Goal: Check status

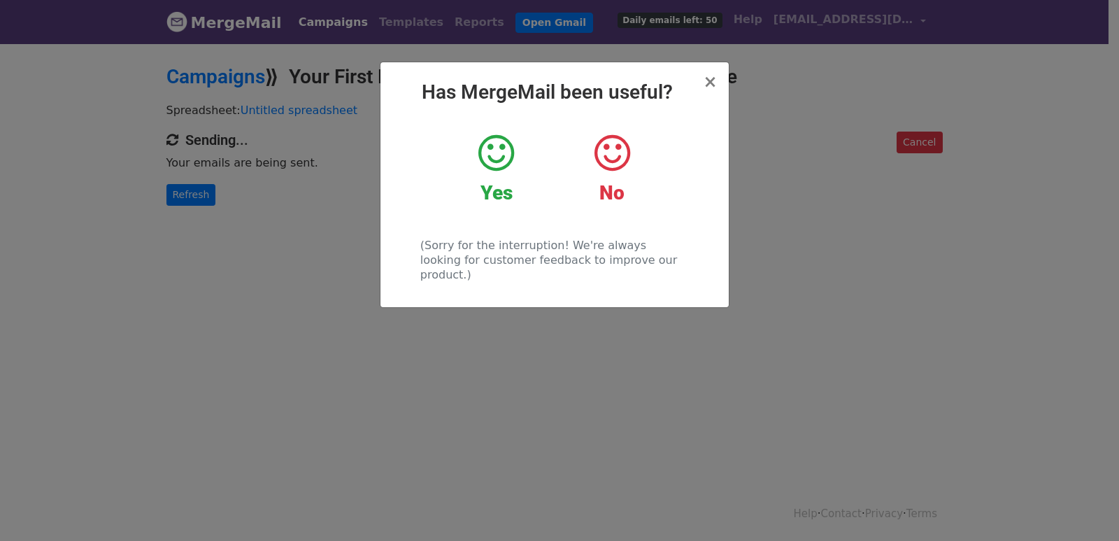
drag, startPoint x: 229, startPoint y: 194, endPoint x: 192, endPoint y: 167, distance: 46.2
click at [228, 194] on div "× Has MergeMail been useful? Yes No (Sorry for the interruption! We're always l…" at bounding box center [559, 291] width 1119 height 499
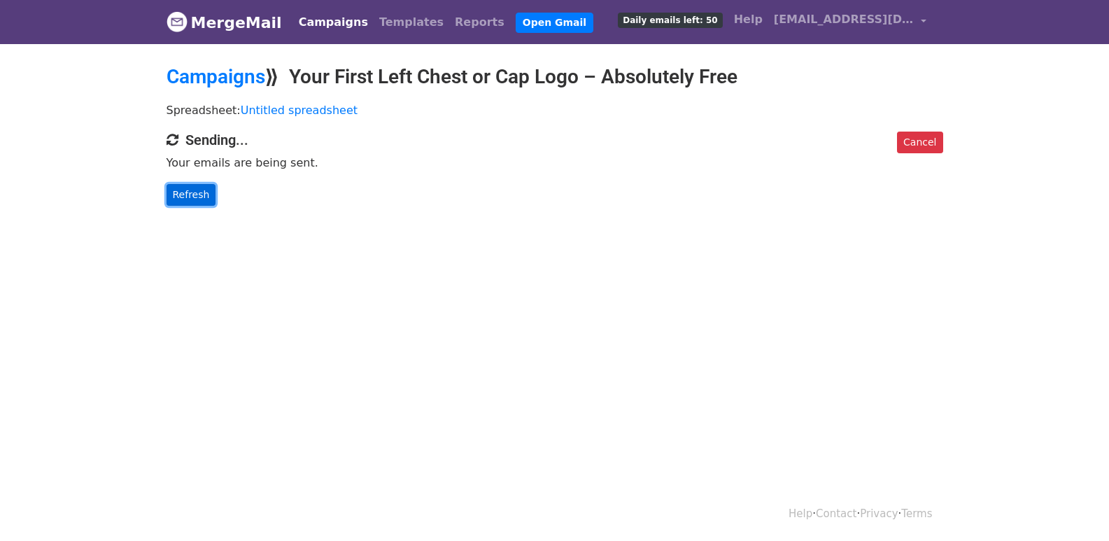
click at [185, 197] on link "Refresh" at bounding box center [192, 195] width 50 height 22
click at [176, 184] on link "Refresh" at bounding box center [192, 195] width 50 height 22
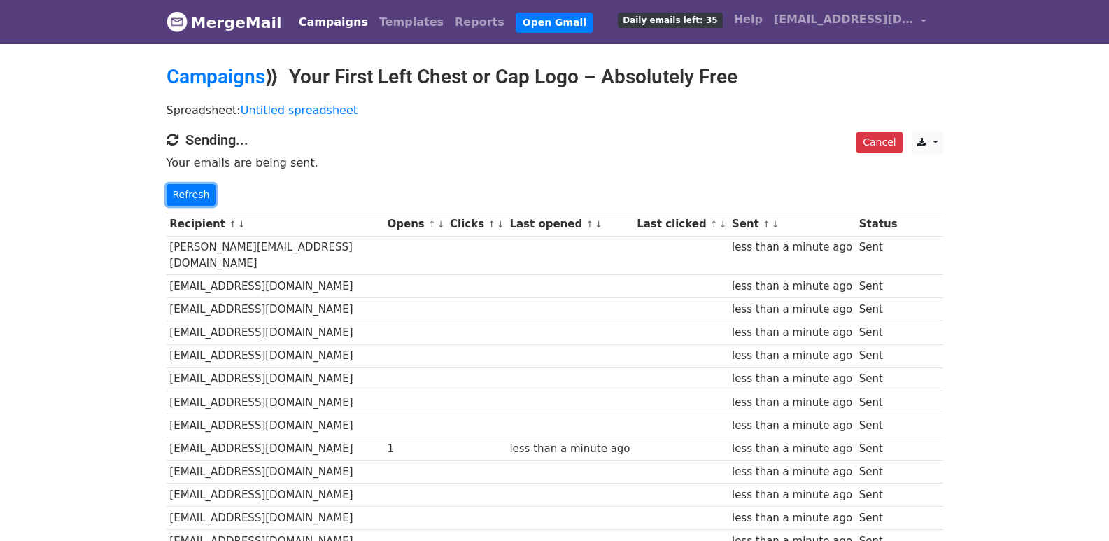
click at [176, 184] on link "Refresh" at bounding box center [192, 195] width 50 height 22
click at [194, 186] on link "Refresh" at bounding box center [192, 195] width 50 height 22
click at [179, 193] on link "Refresh" at bounding box center [192, 195] width 50 height 22
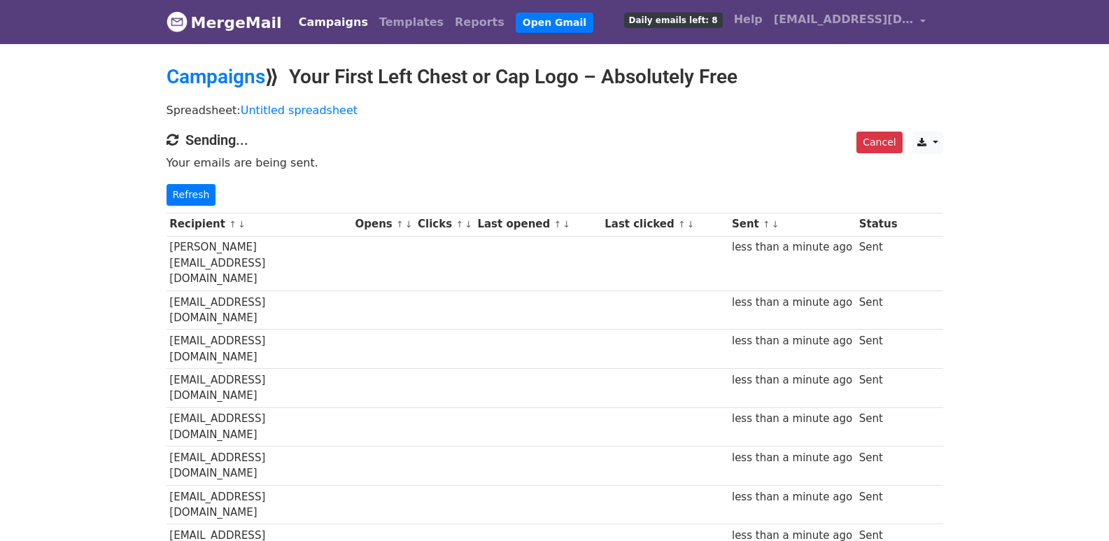
click at [185, 184] on link "Refresh" at bounding box center [192, 195] width 50 height 22
click at [192, 199] on link "Refresh" at bounding box center [192, 195] width 50 height 22
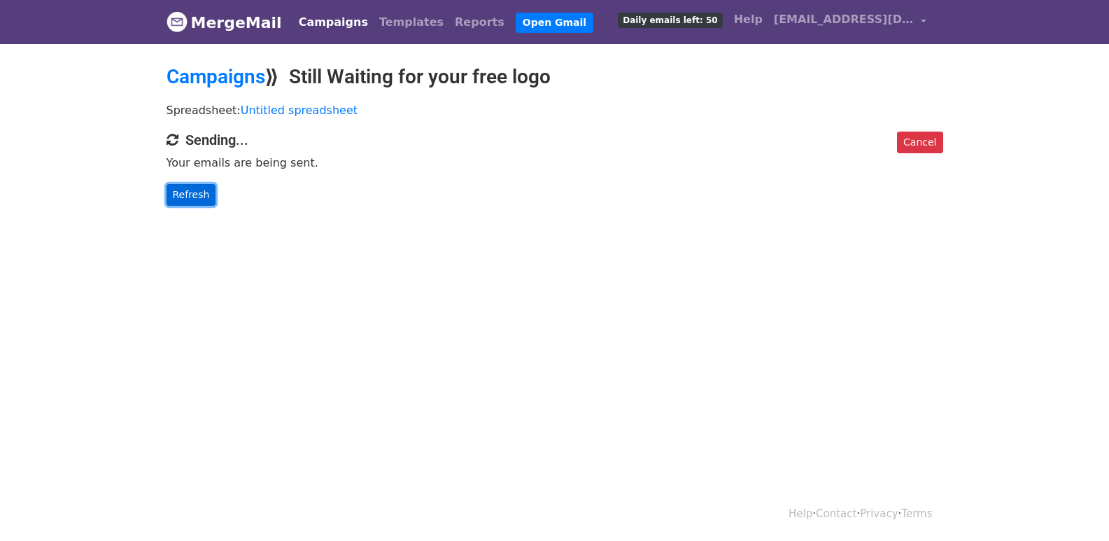
click at [187, 190] on link "Refresh" at bounding box center [192, 195] width 50 height 22
click at [179, 192] on link "Refresh" at bounding box center [192, 195] width 50 height 22
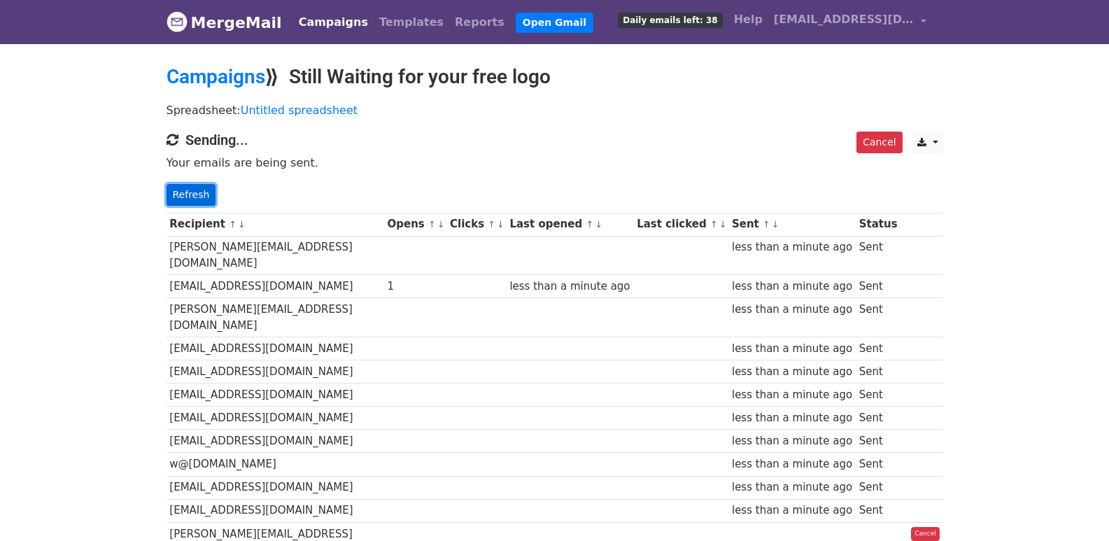
click at [185, 190] on link "Refresh" at bounding box center [192, 195] width 50 height 22
drag, startPoint x: 174, startPoint y: 194, endPoint x: 324, endPoint y: 242, distance: 157.1
click at [176, 194] on link "Refresh" at bounding box center [192, 195] width 50 height 22
